Goal: Navigation & Orientation: Find specific page/section

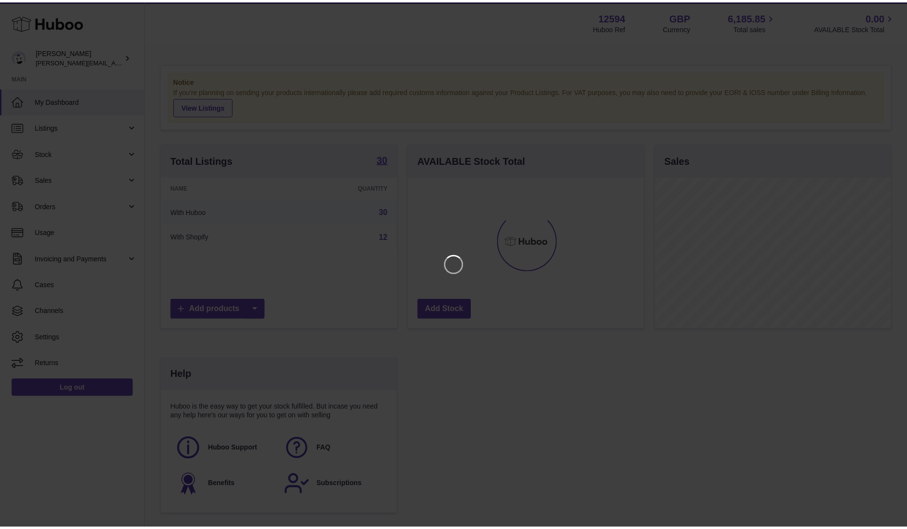
scroll to position [152, 239]
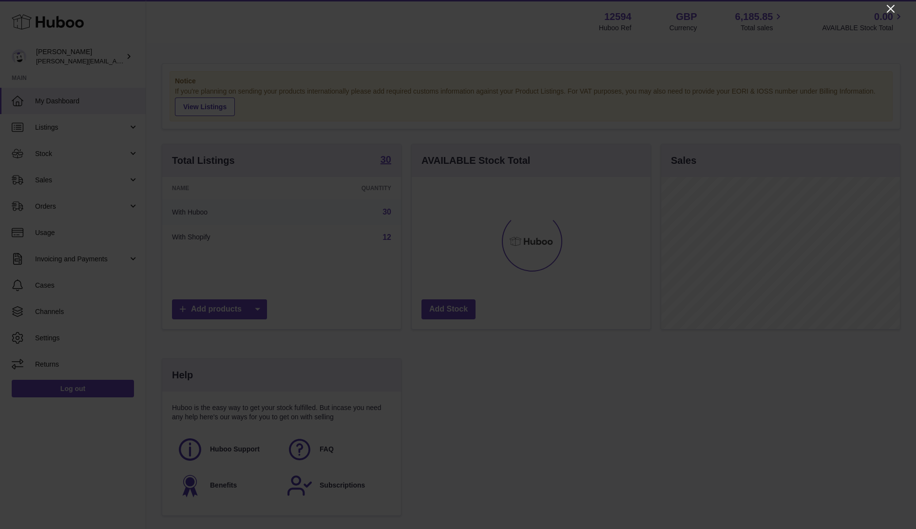
click at [888, 9] on icon "Close" at bounding box center [891, 9] width 12 height 12
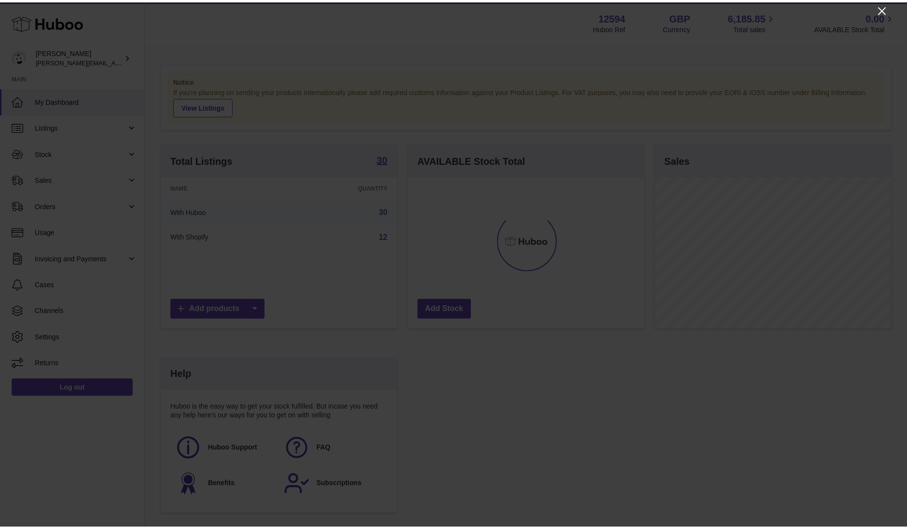
scroll to position [487052, 486968]
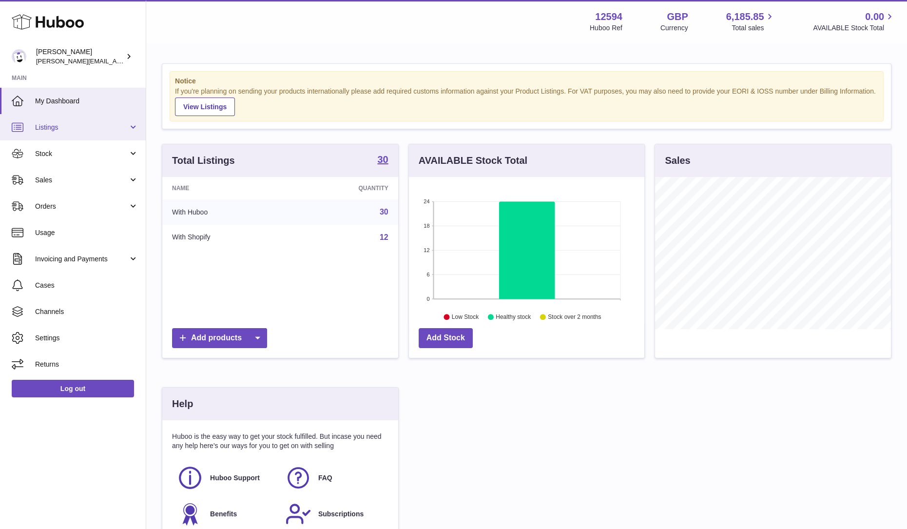
click at [51, 126] on span "Listings" at bounding box center [81, 127] width 93 height 9
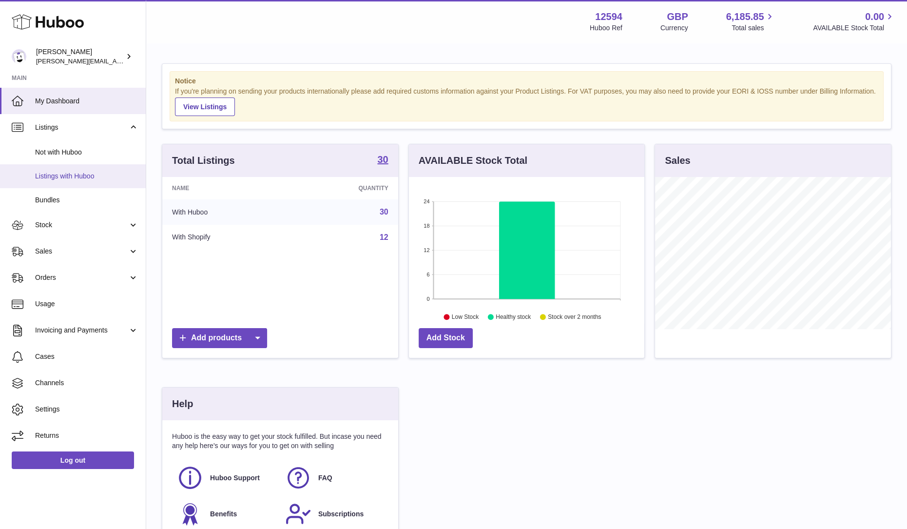
click at [68, 183] on link "Listings with Huboo" at bounding box center [73, 176] width 146 height 24
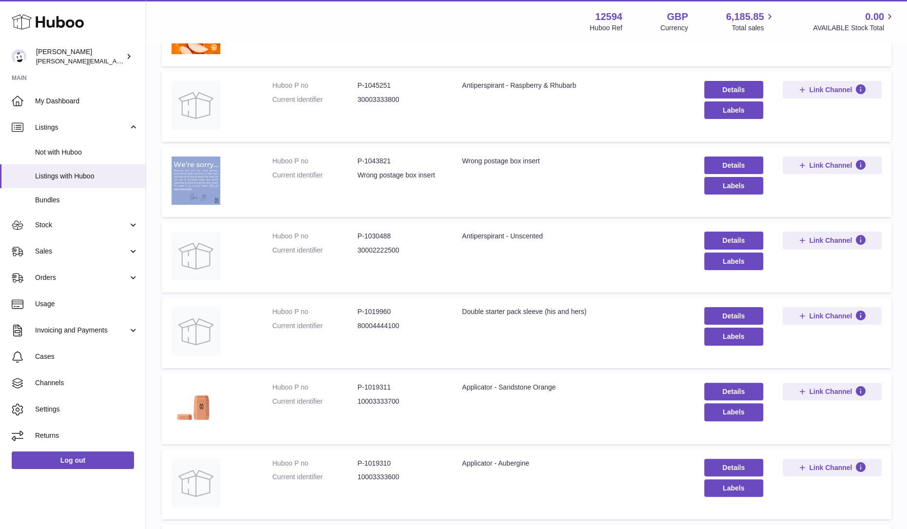
scroll to position [504, 0]
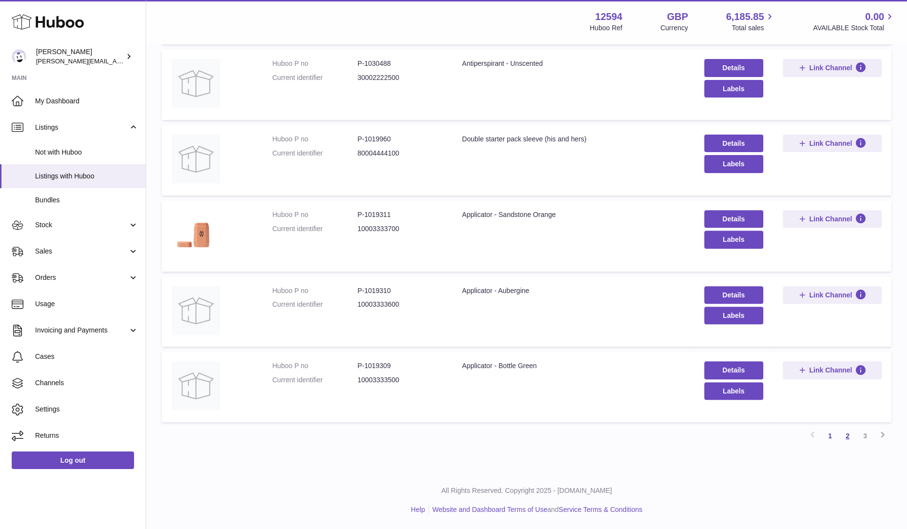
click at [846, 436] on link "2" at bounding box center [847, 436] width 18 height 18
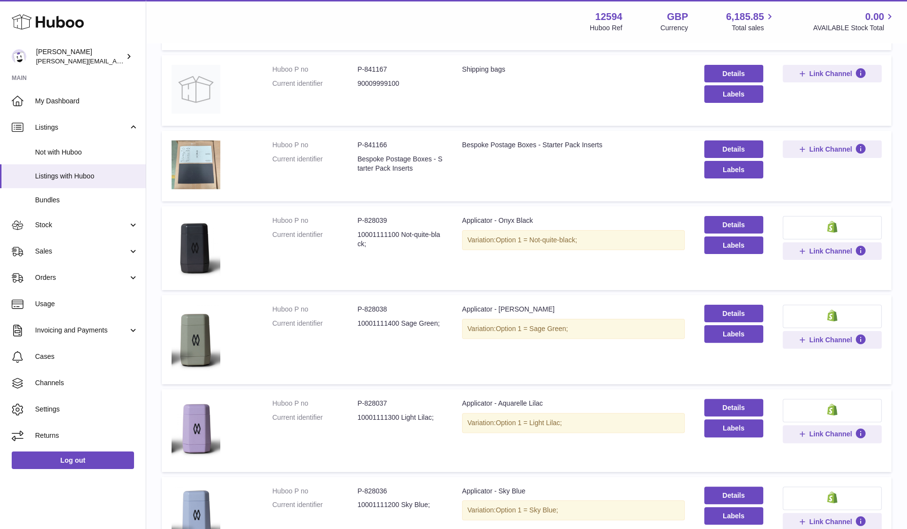
scroll to position [557, 0]
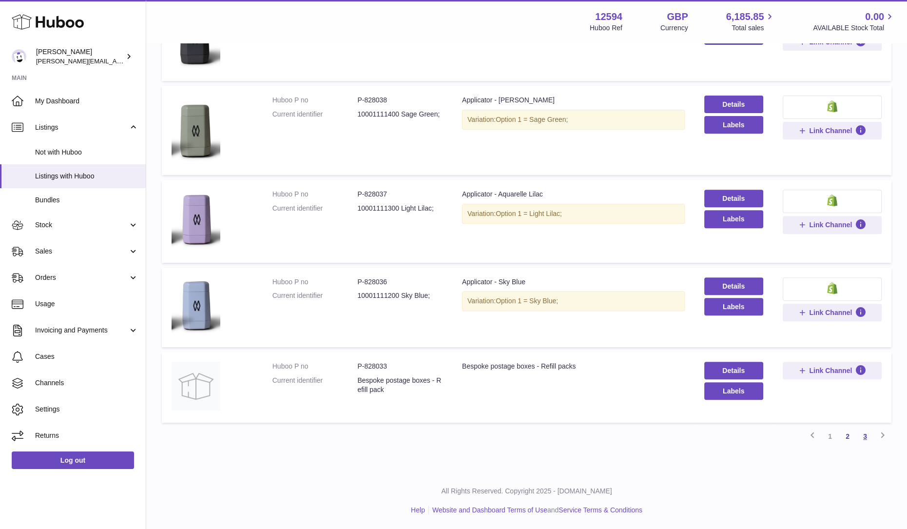
click at [862, 435] on link "3" at bounding box center [865, 436] width 18 height 18
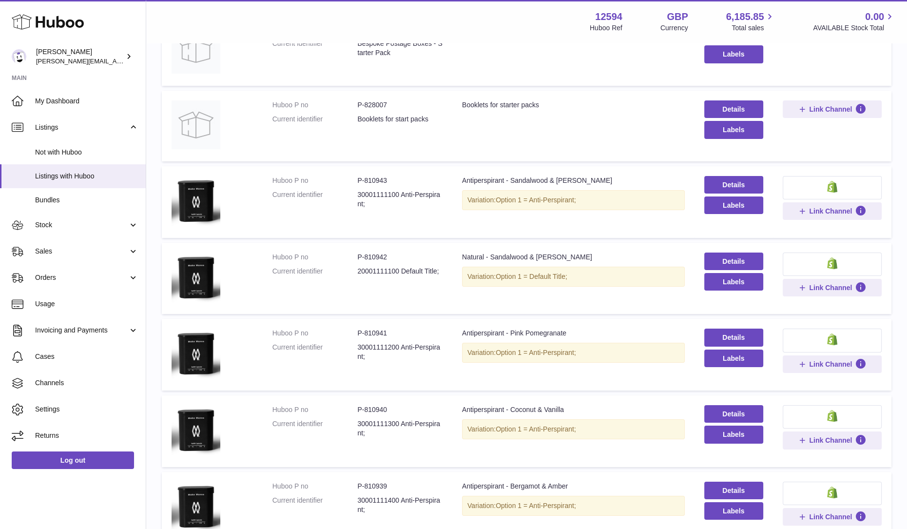
scroll to position [44, 0]
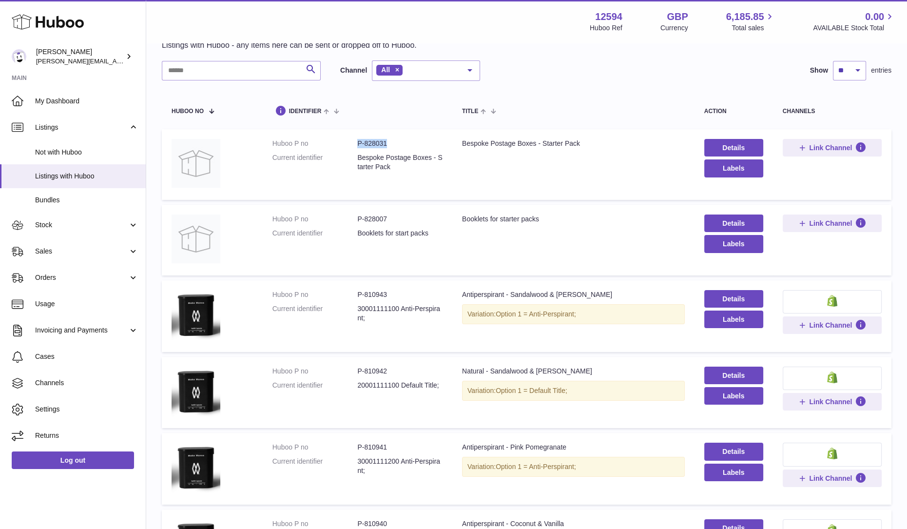
drag, startPoint x: 390, startPoint y: 140, endPoint x: 354, endPoint y: 143, distance: 36.7
click at [354, 143] on dl "Huboo P no P-828031 Current identifier Bespoke Postage Boxes - Starter Pack" at bounding box center [357, 158] width 170 height 38
copy dl "P-828031"
click at [374, 162] on dd "Bespoke Postage Boxes - Starter Pack" at bounding box center [399, 162] width 85 height 19
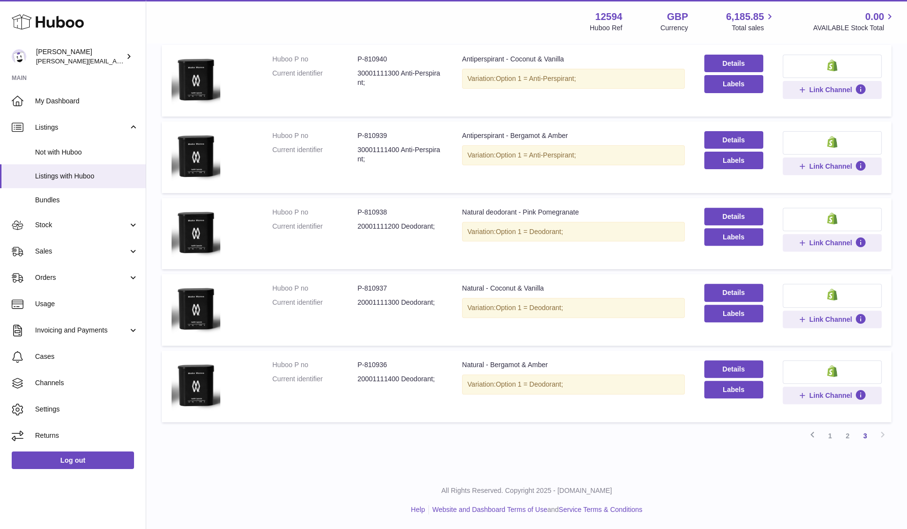
scroll to position [0, 0]
